Goal: Navigation & Orientation: Find specific page/section

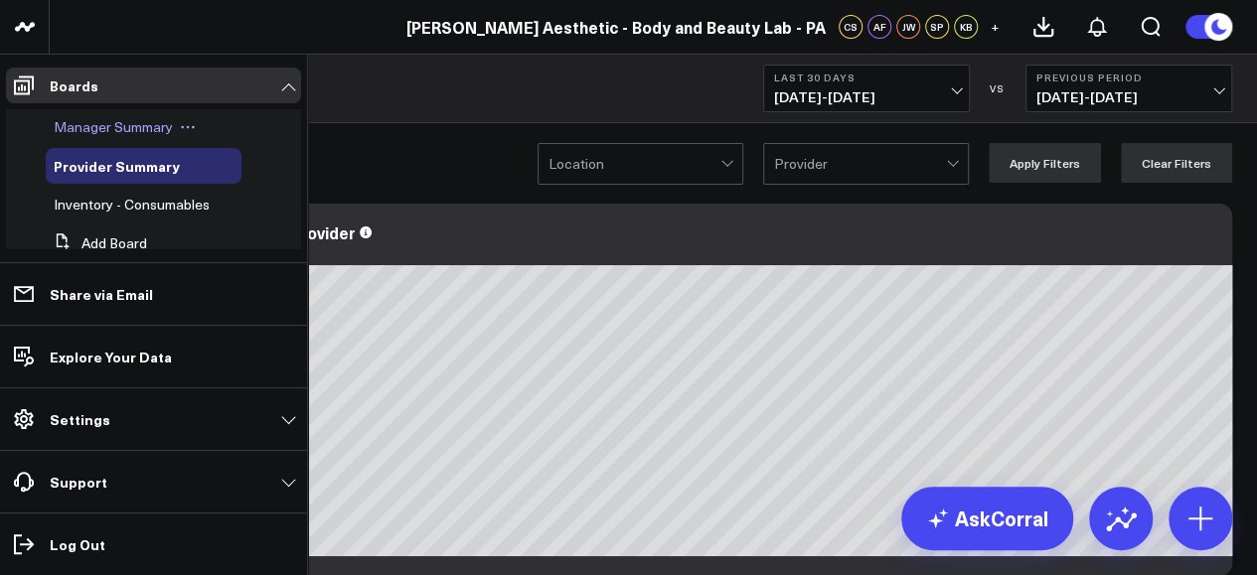
click at [155, 124] on span "Manager Summary" at bounding box center [113, 126] width 119 height 19
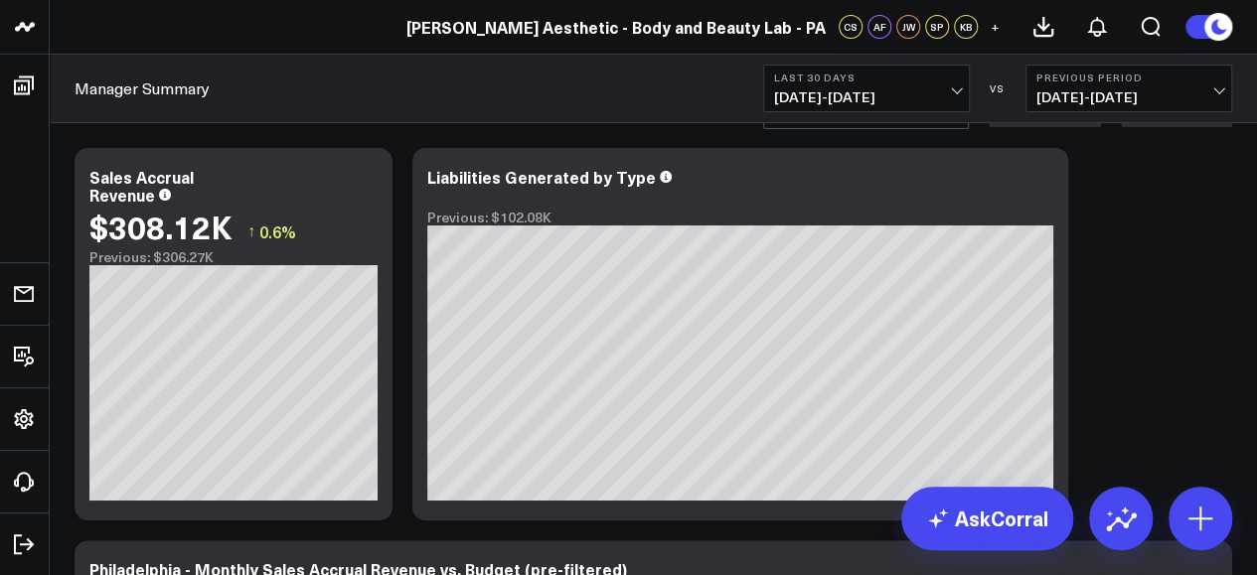
scroll to position [57, 0]
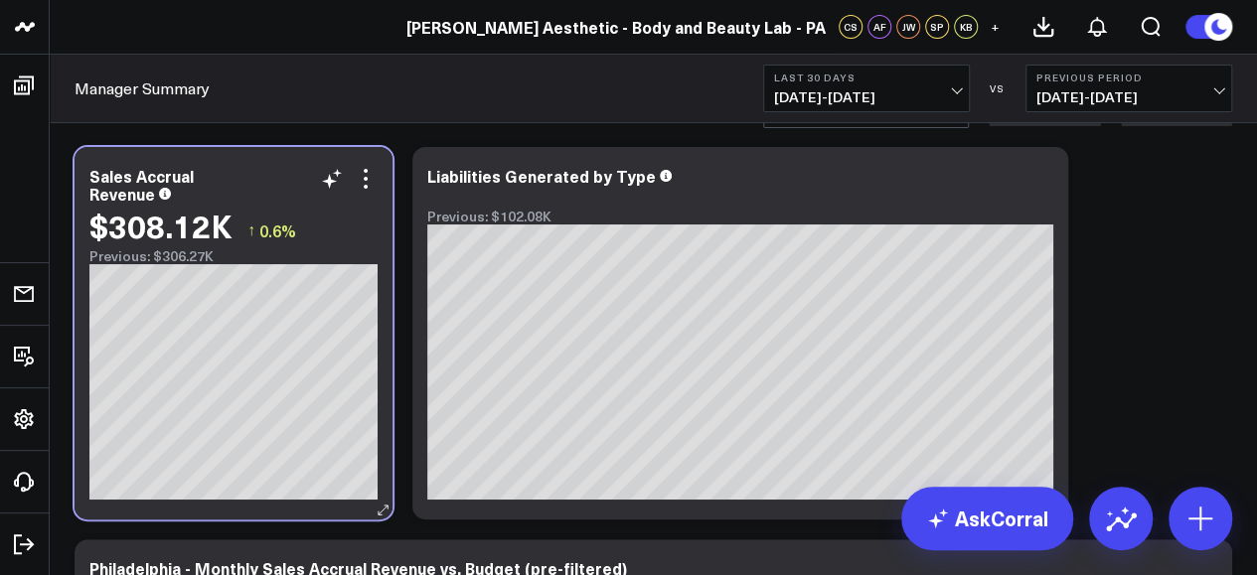
click at [213, 181] on div "Sales Accrual Revenue" at bounding box center [233, 185] width 288 height 36
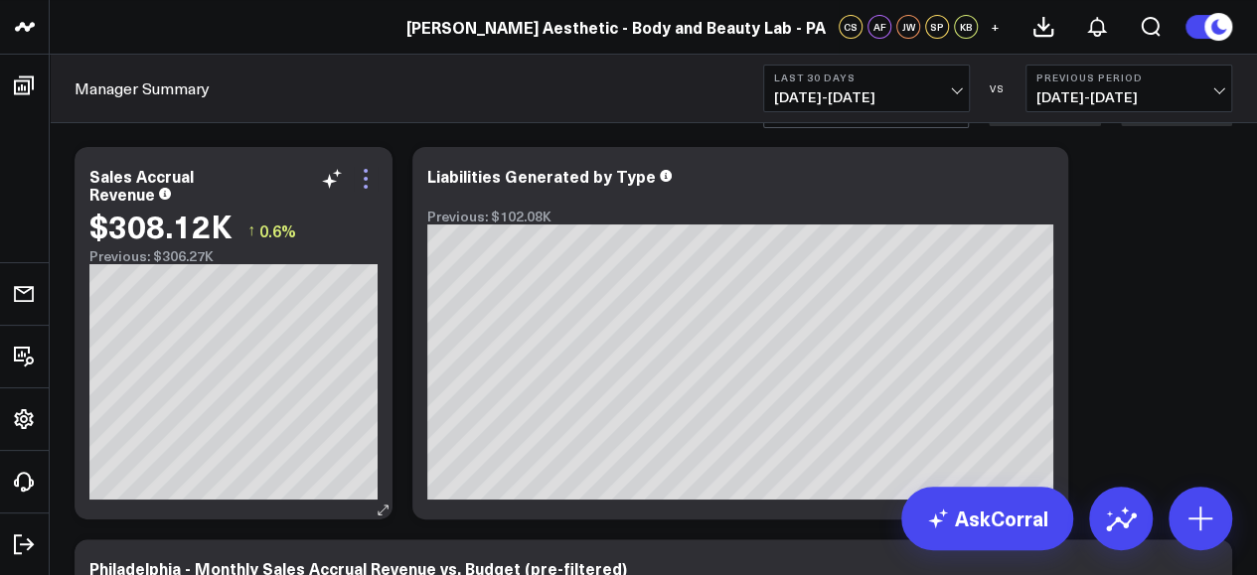
click at [366, 180] on icon at bounding box center [366, 179] width 24 height 24
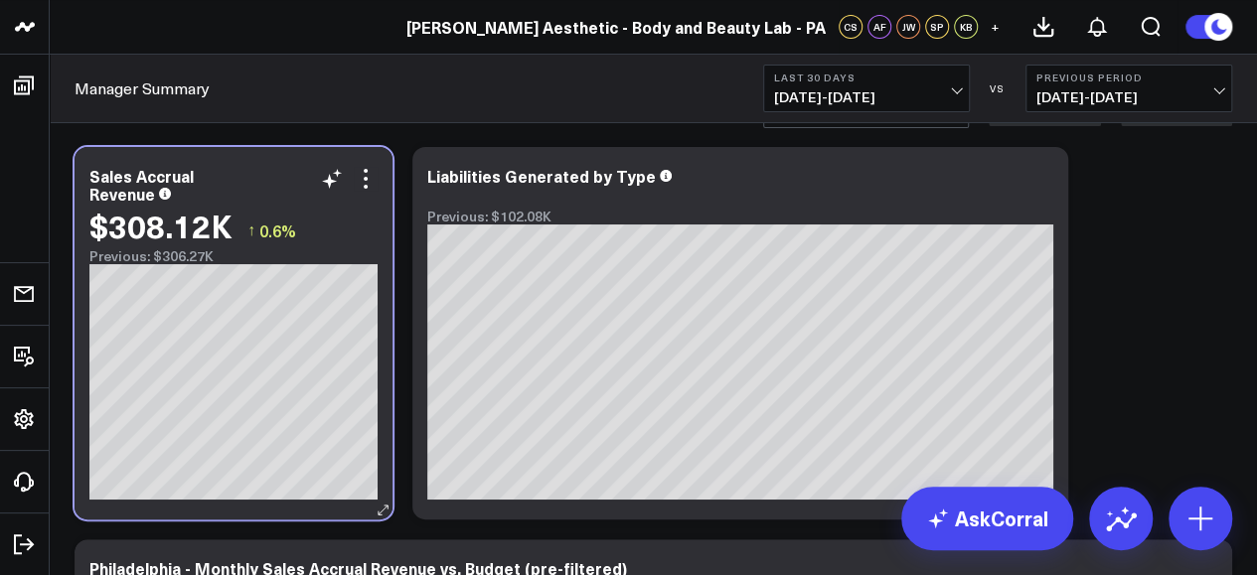
click at [379, 339] on div "Sales Accrual Revenue $308.12K ↑ 0.6% Previous: $306.27K" at bounding box center [234, 333] width 318 height 373
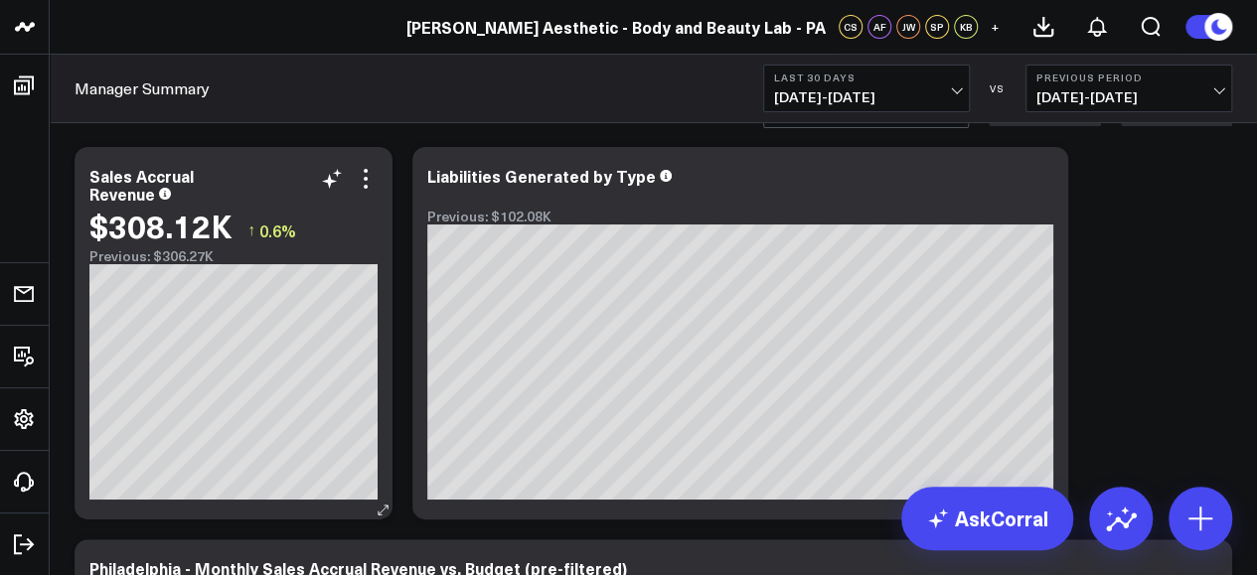
click at [386, 434] on div "Sales Accrual Revenue $308.12K ↑ 0.6% Previous: $306.27K" at bounding box center [234, 333] width 318 height 373
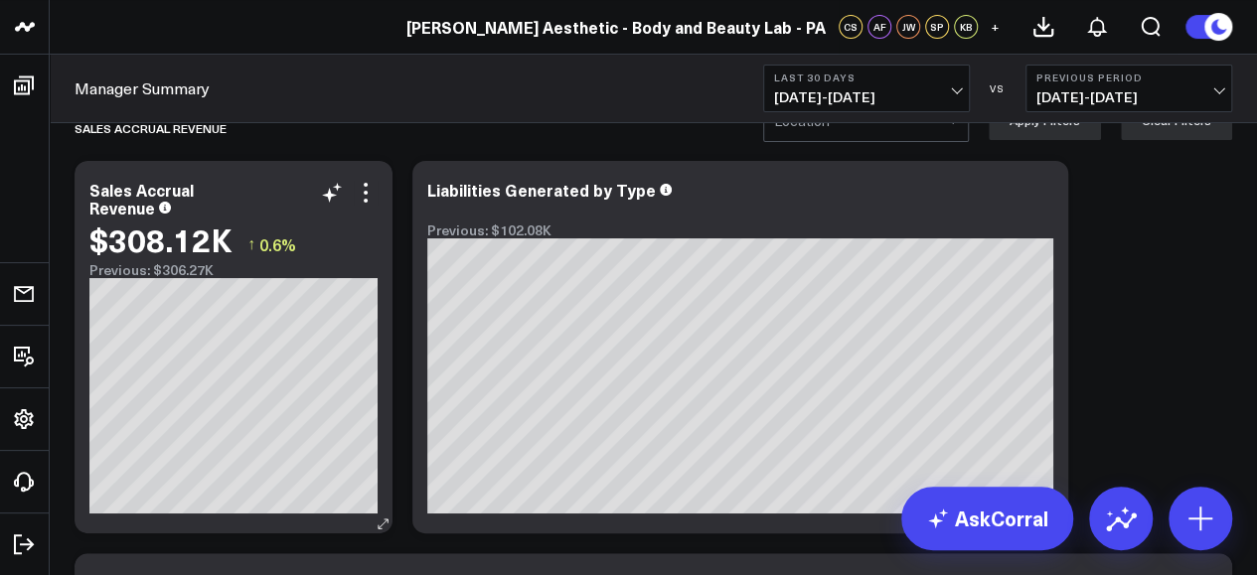
scroll to position [42, 0]
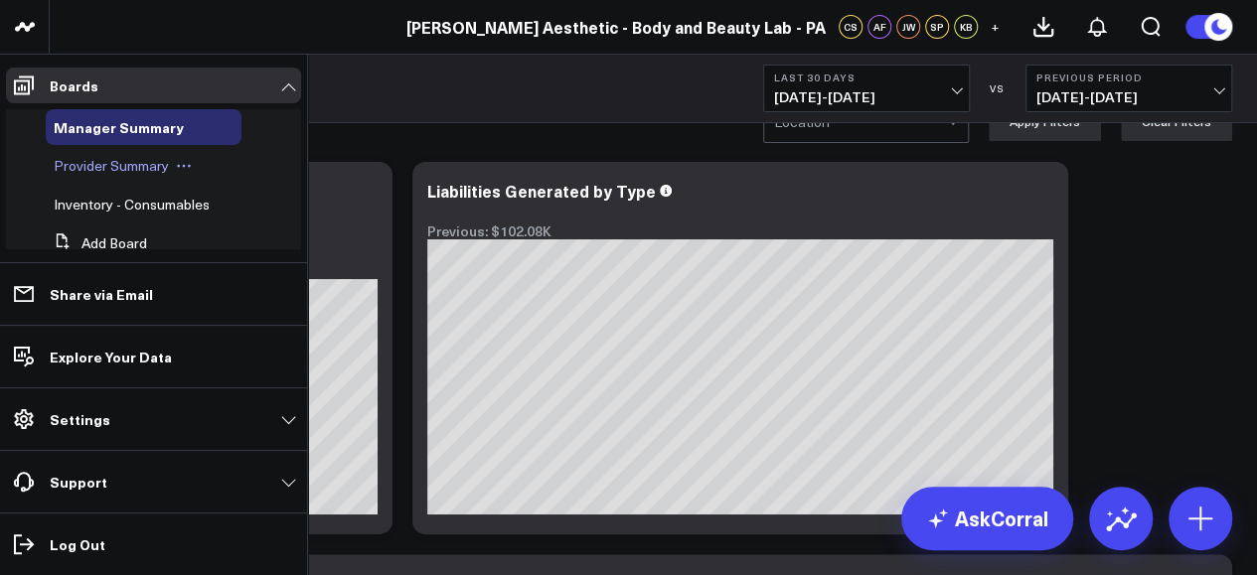
click at [137, 158] on span "Provider Summary" at bounding box center [111, 165] width 115 height 19
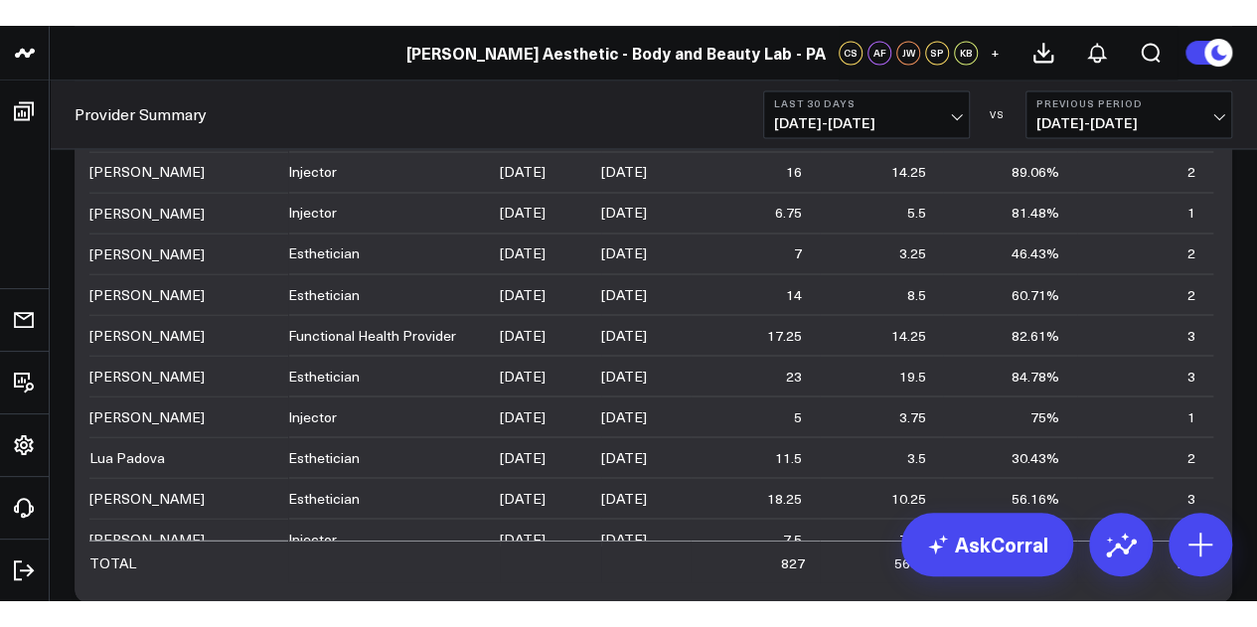
scroll to position [1658, 0]
